Goal: Task Accomplishment & Management: Complete application form

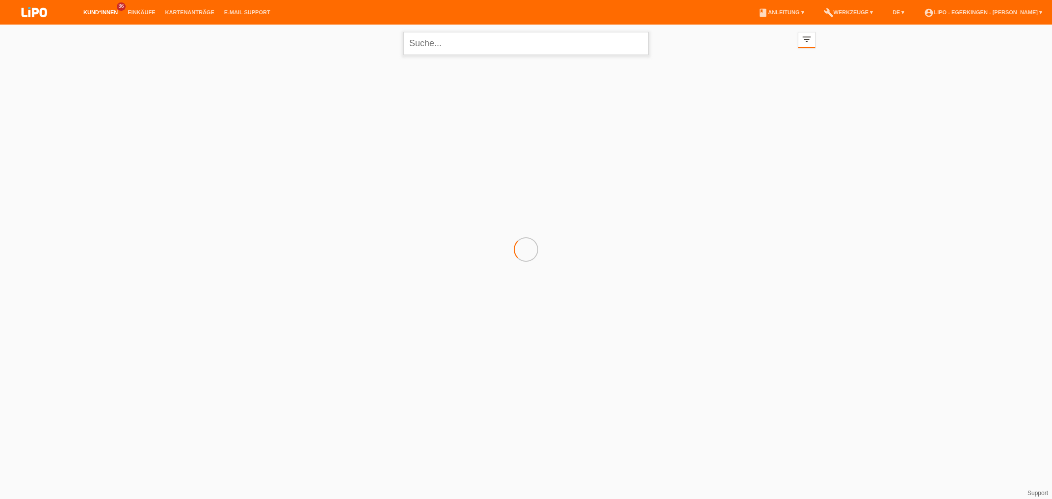
click at [435, 37] on input "text" at bounding box center [525, 43] width 245 height 23
type input "Berisha"
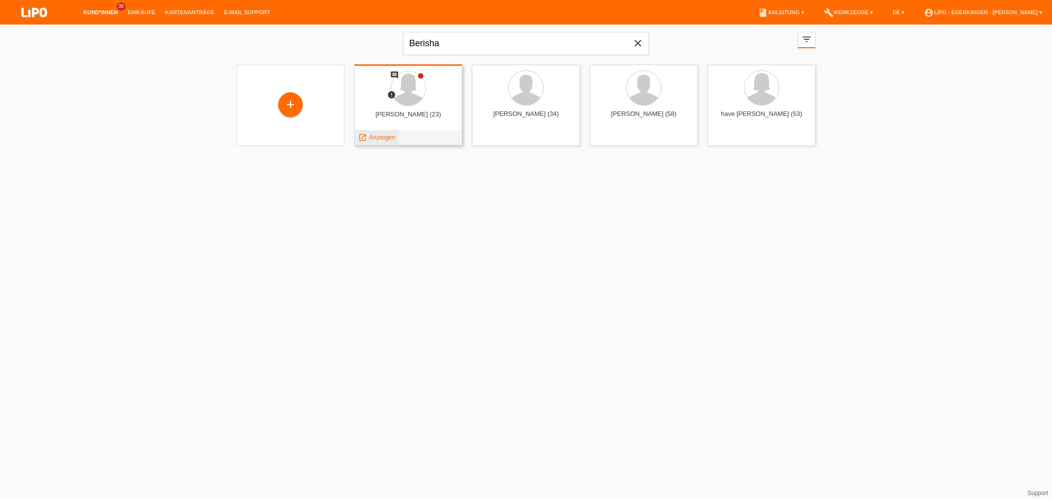
click at [392, 137] on span "Anzeigen" at bounding box center [382, 136] width 27 height 7
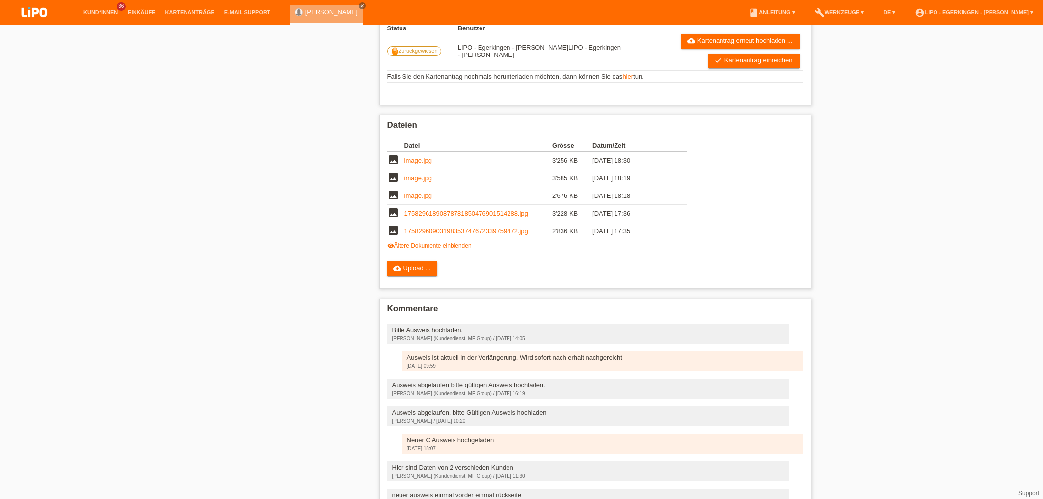
scroll to position [82, 0]
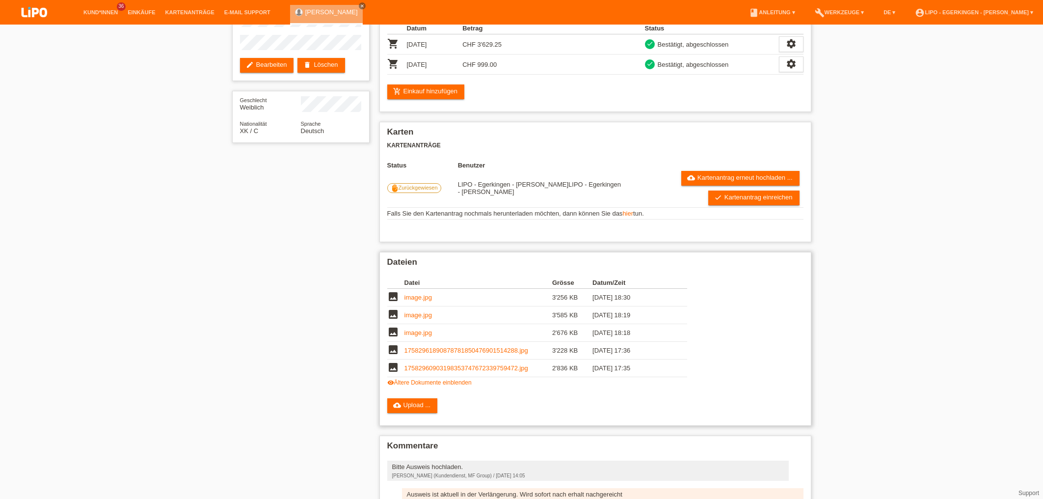
click at [447, 354] on link "17582961890878781850476901514288.jpg" at bounding box center [466, 349] width 124 height 7
click at [428, 368] on link "17582960903198353747672339759472.jpg" at bounding box center [466, 367] width 124 height 7
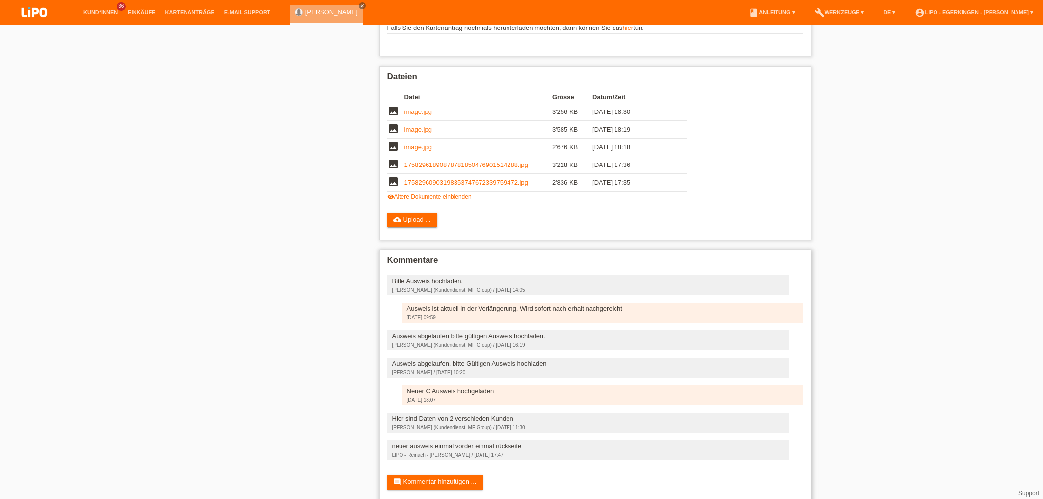
scroll to position [293, 0]
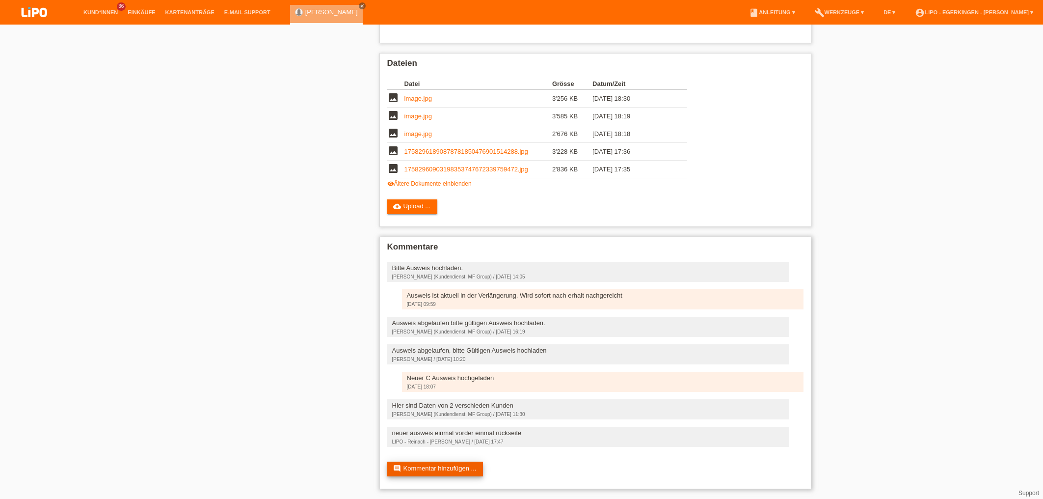
click at [469, 466] on link "comment Kommentar hinzufügen ..." at bounding box center [435, 468] width 96 height 15
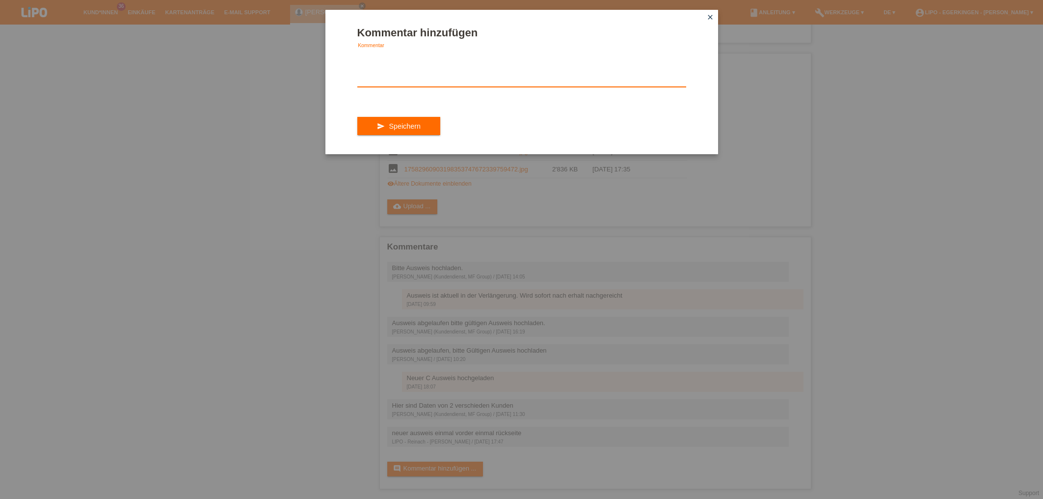
click at [403, 85] on textarea at bounding box center [521, 68] width 329 height 38
type textarea "Dokument 4 und 5 ist der aktuelle Ausweis"
click at [404, 130] on span "Speichern" at bounding box center [404, 126] width 31 height 8
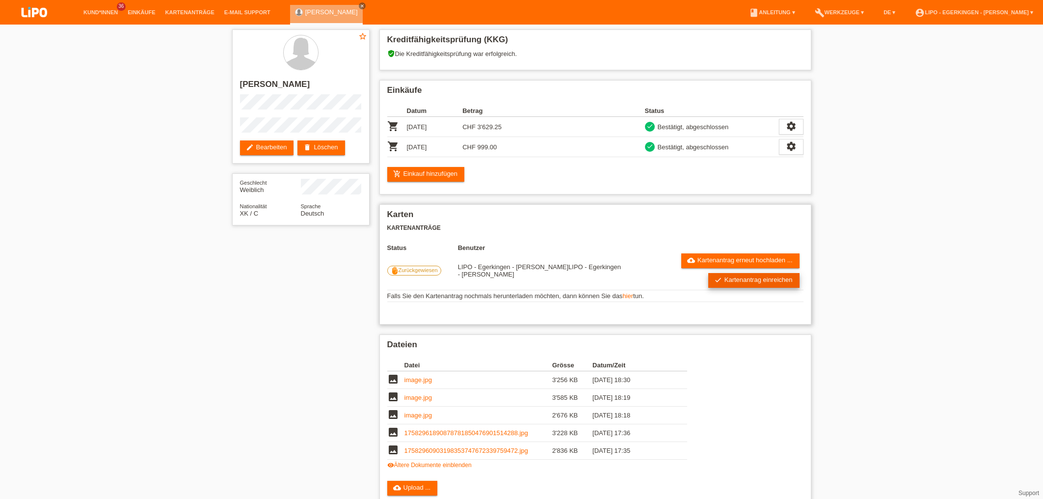
click at [762, 282] on link "check Kartenantrag einreichen" at bounding box center [753, 280] width 91 height 15
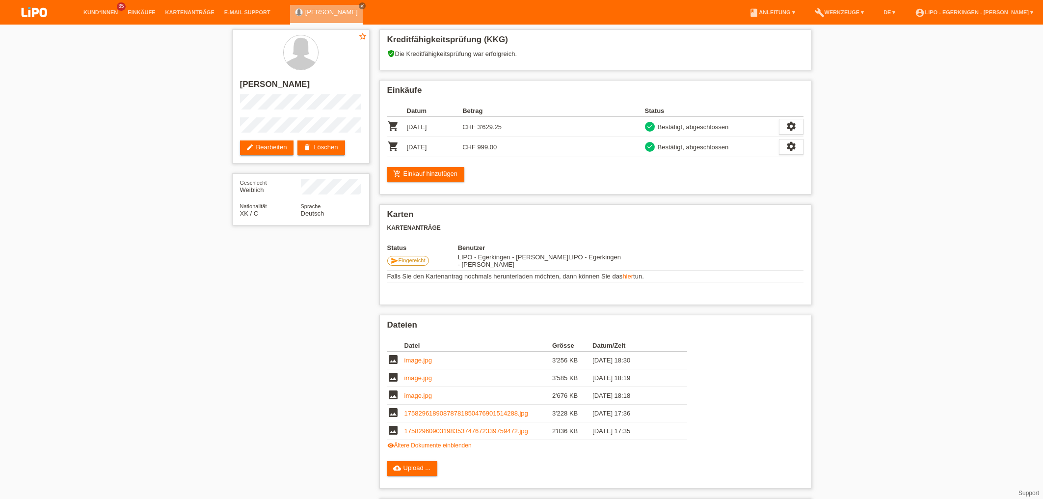
click at [997, 8] on li "account_circle LIPO - Egerkingen - Nadja Schiller ▾" at bounding box center [974, 12] width 128 height 25
click at [997, 15] on link "account_circle LIPO - Egerkingen - Nadja Schiller ▾" at bounding box center [974, 12] width 128 height 6
click at [911, 61] on link "Logout" at bounding box center [917, 64] width 20 height 7
